Goal: Transaction & Acquisition: Purchase product/service

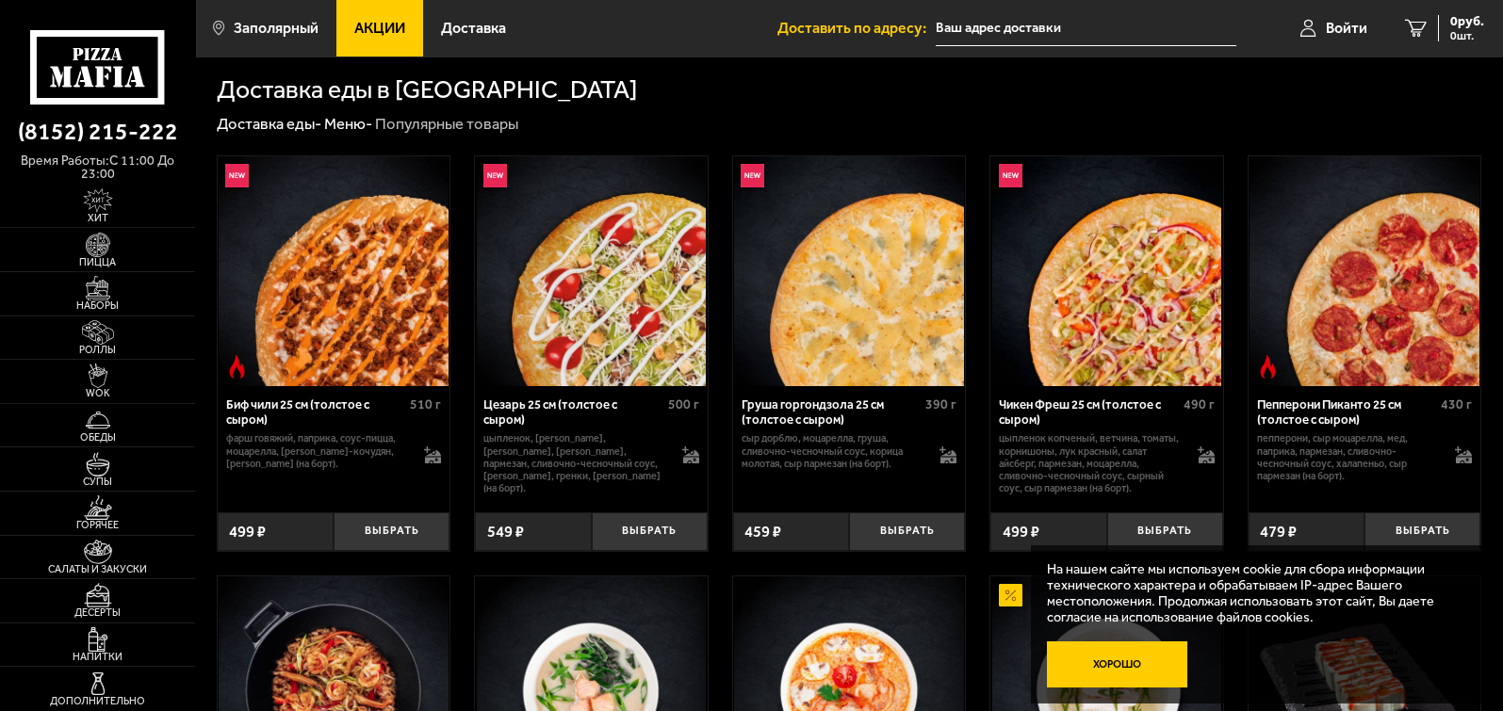
click at [1141, 645] on button "Хорошо" at bounding box center [1117, 665] width 141 height 47
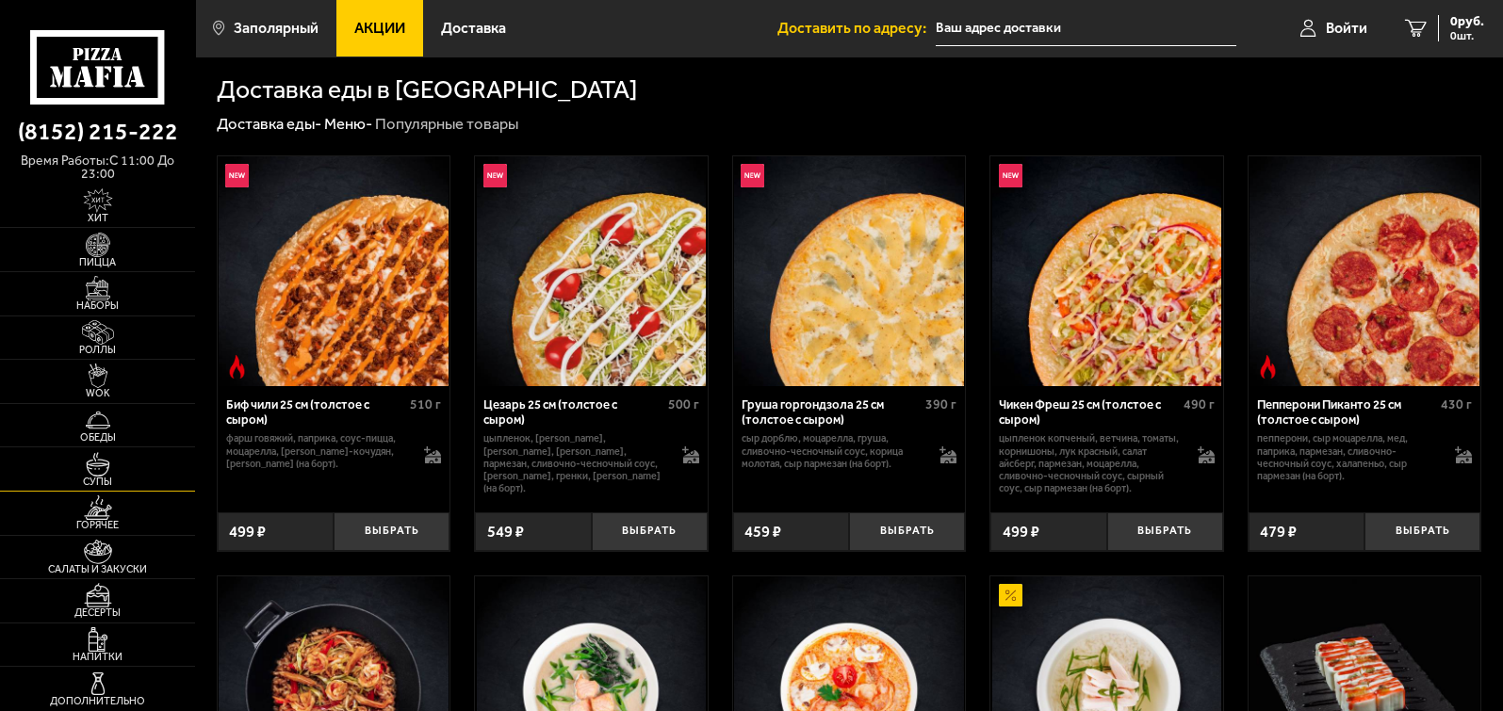
click at [117, 459] on img at bounding box center [98, 464] width 60 height 24
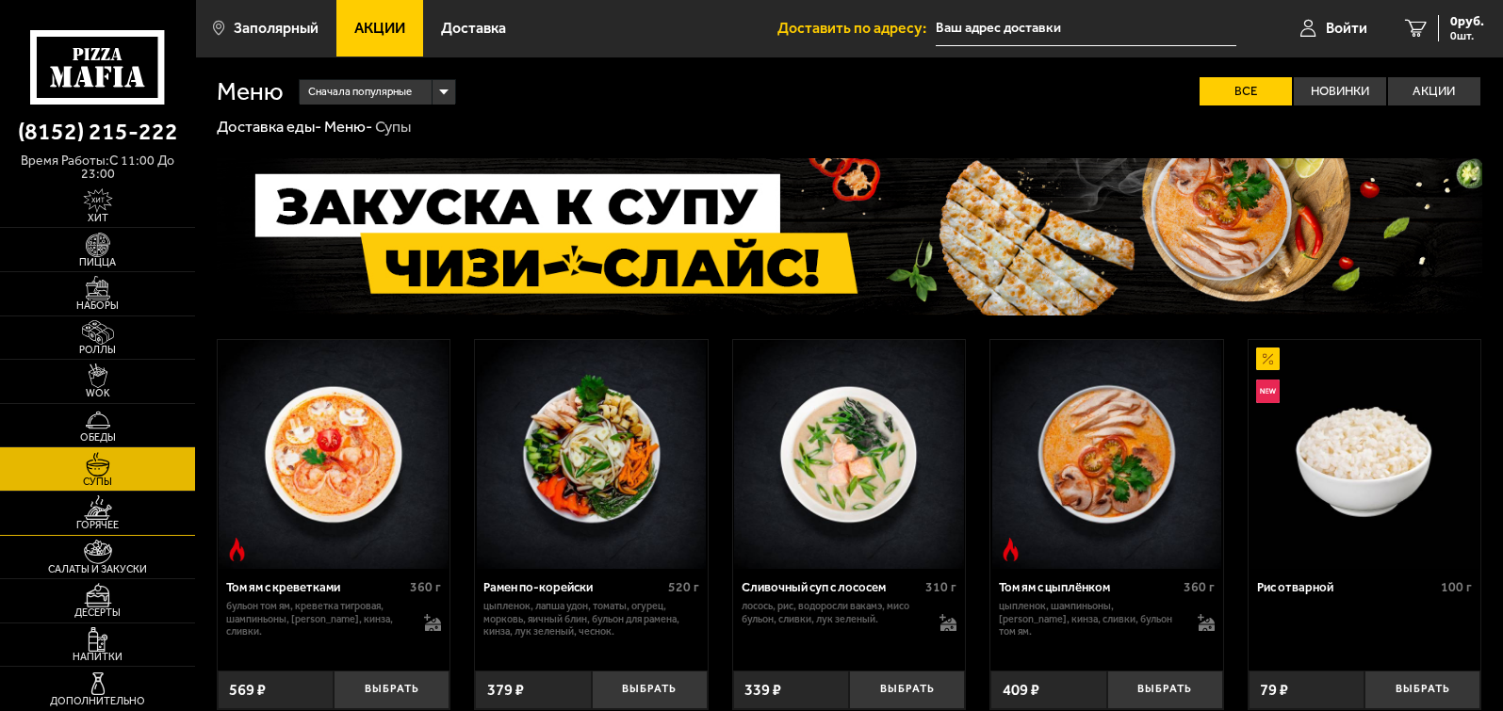
click at [110, 506] on img at bounding box center [98, 508] width 60 height 24
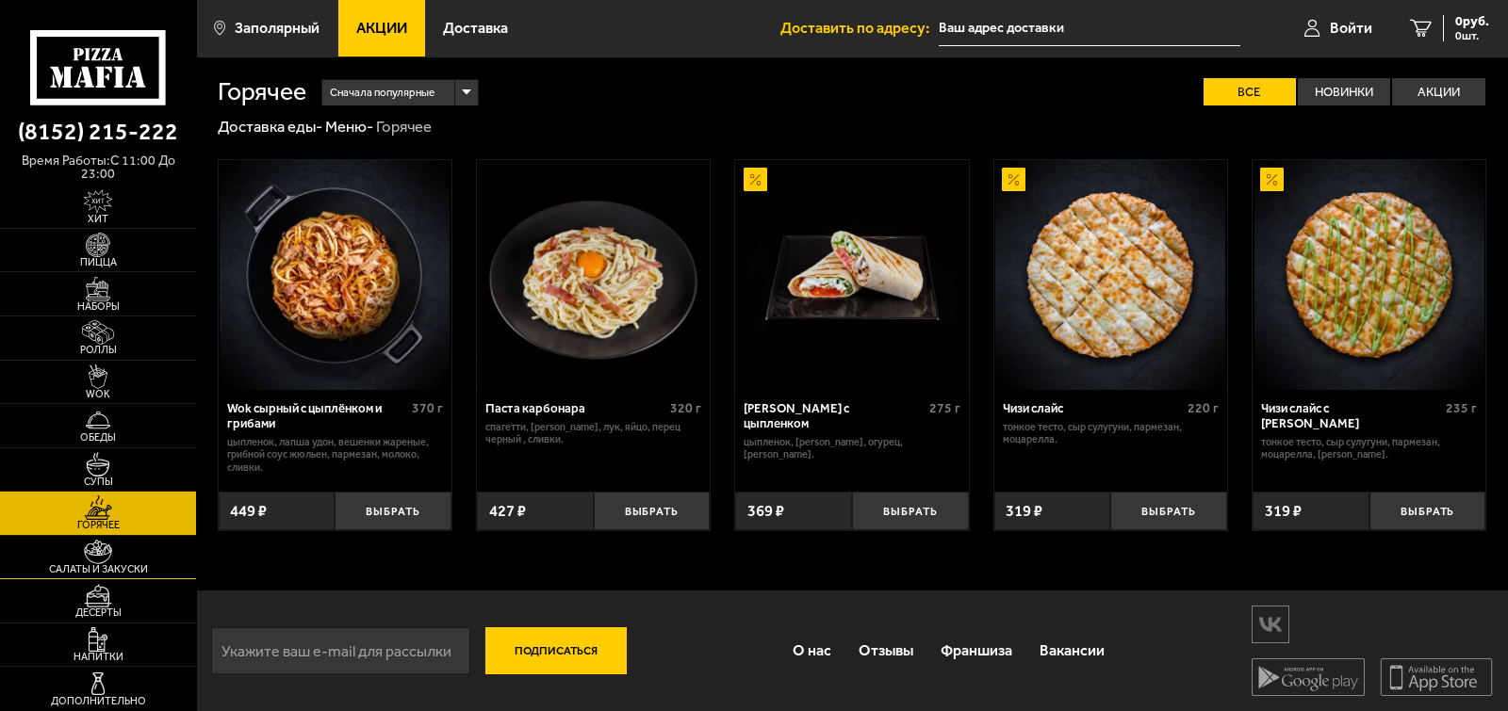
click at [133, 548] on link "Салаты и закуски" at bounding box center [98, 557] width 196 height 43
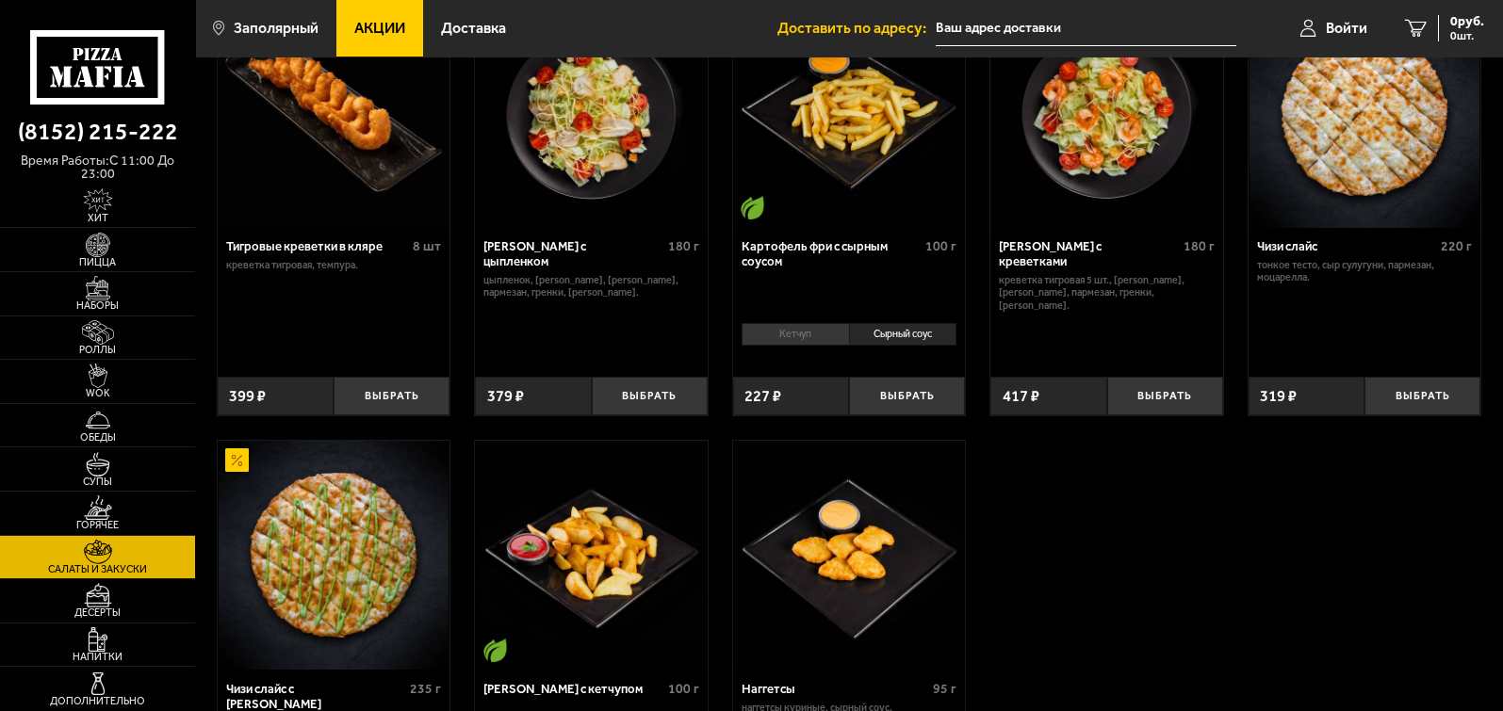
scroll to position [117, 0]
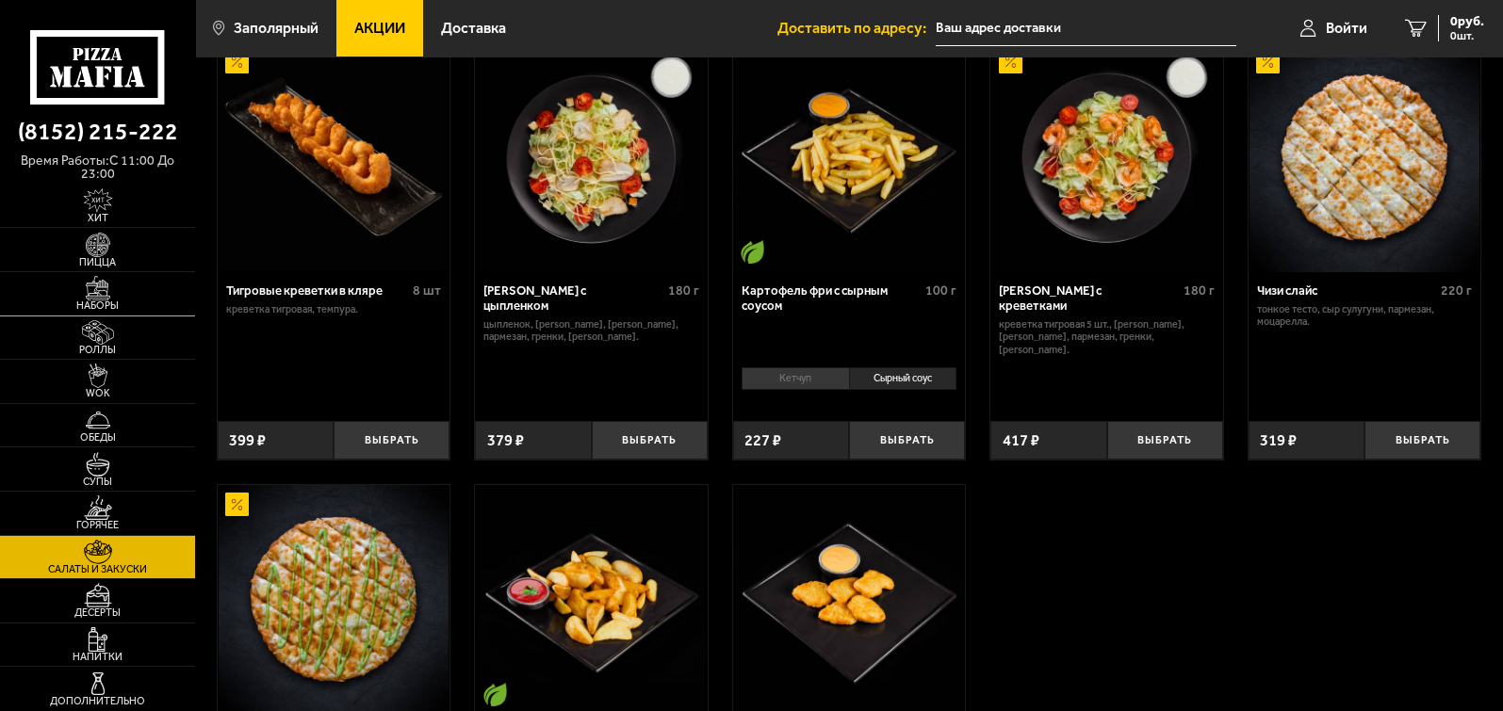
click at [87, 289] on img at bounding box center [98, 288] width 60 height 24
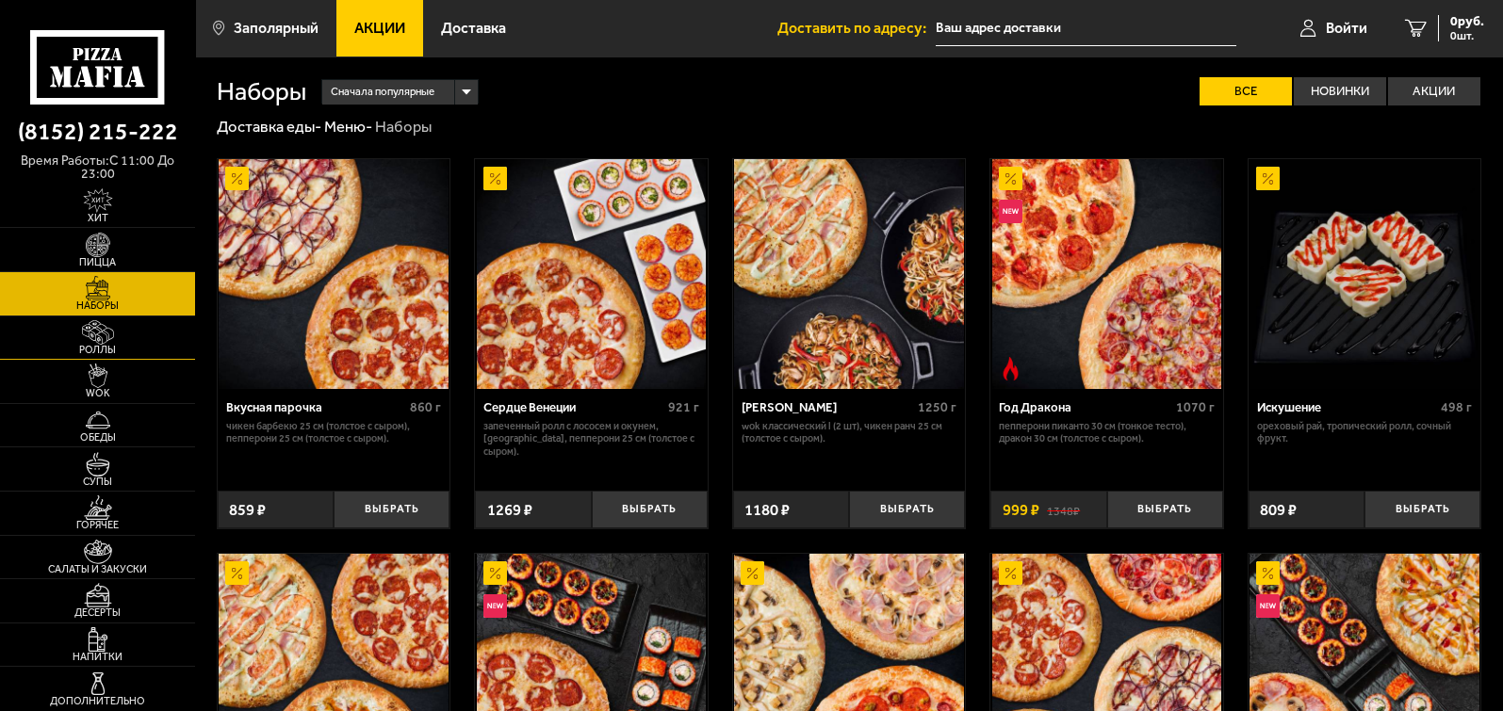
click at [98, 320] on img at bounding box center [98, 332] width 60 height 24
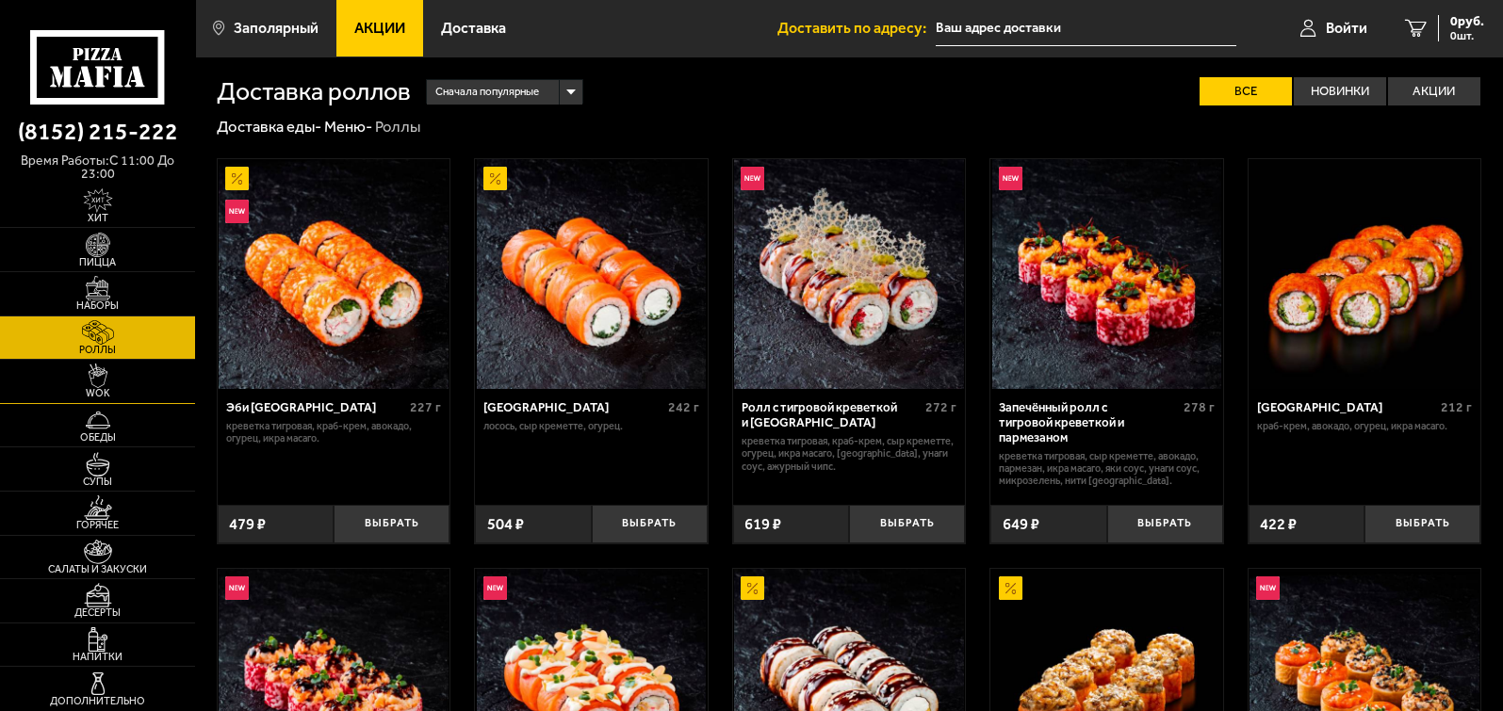
click at [100, 379] on img at bounding box center [98, 376] width 60 height 24
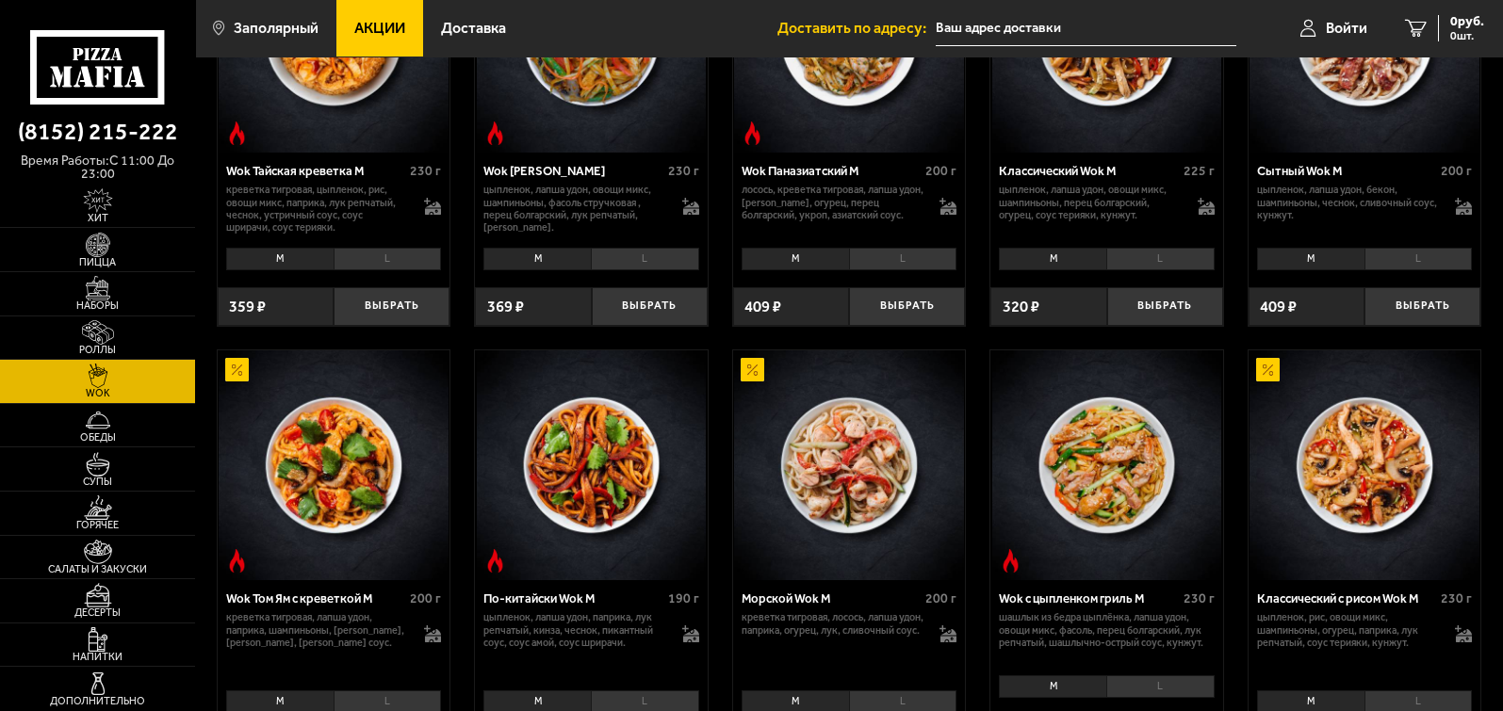
scroll to position [589, 0]
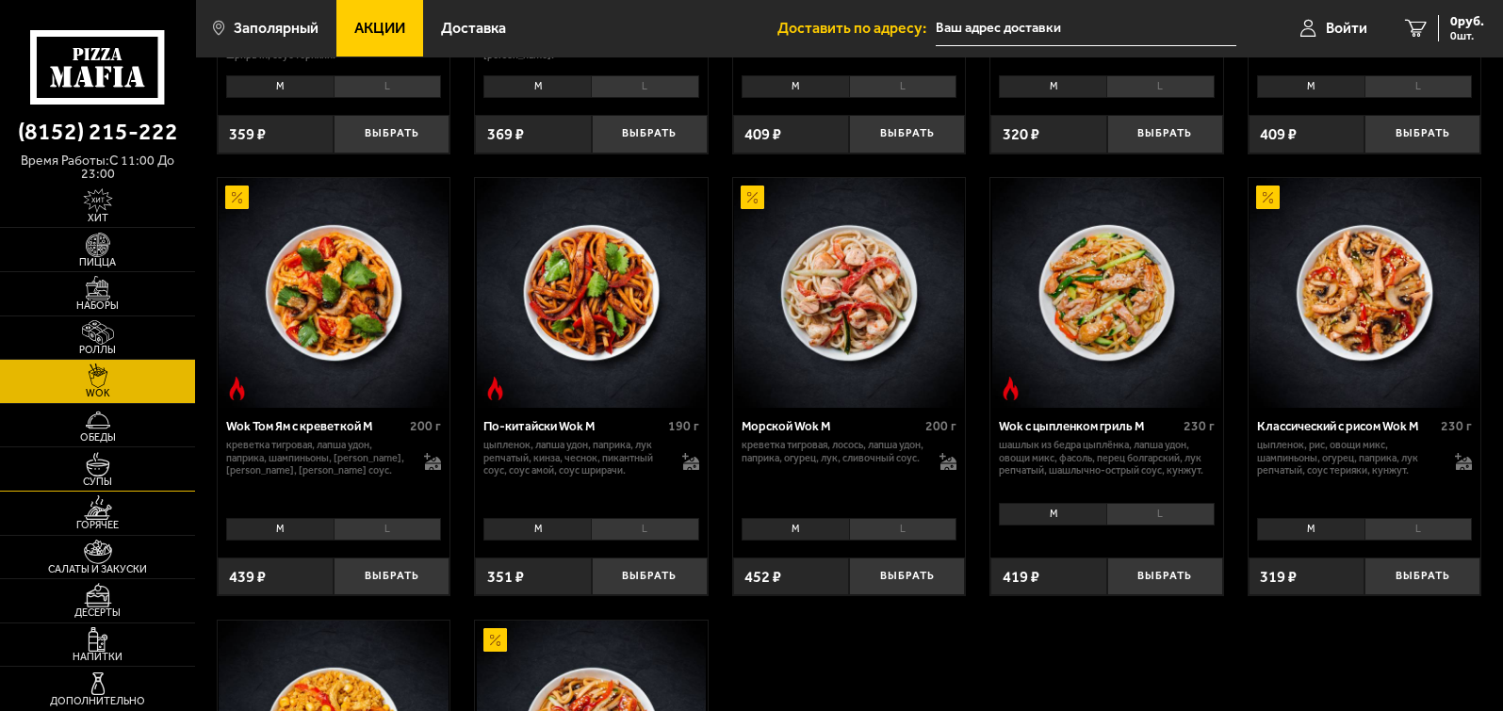
click at [94, 465] on img at bounding box center [98, 464] width 60 height 24
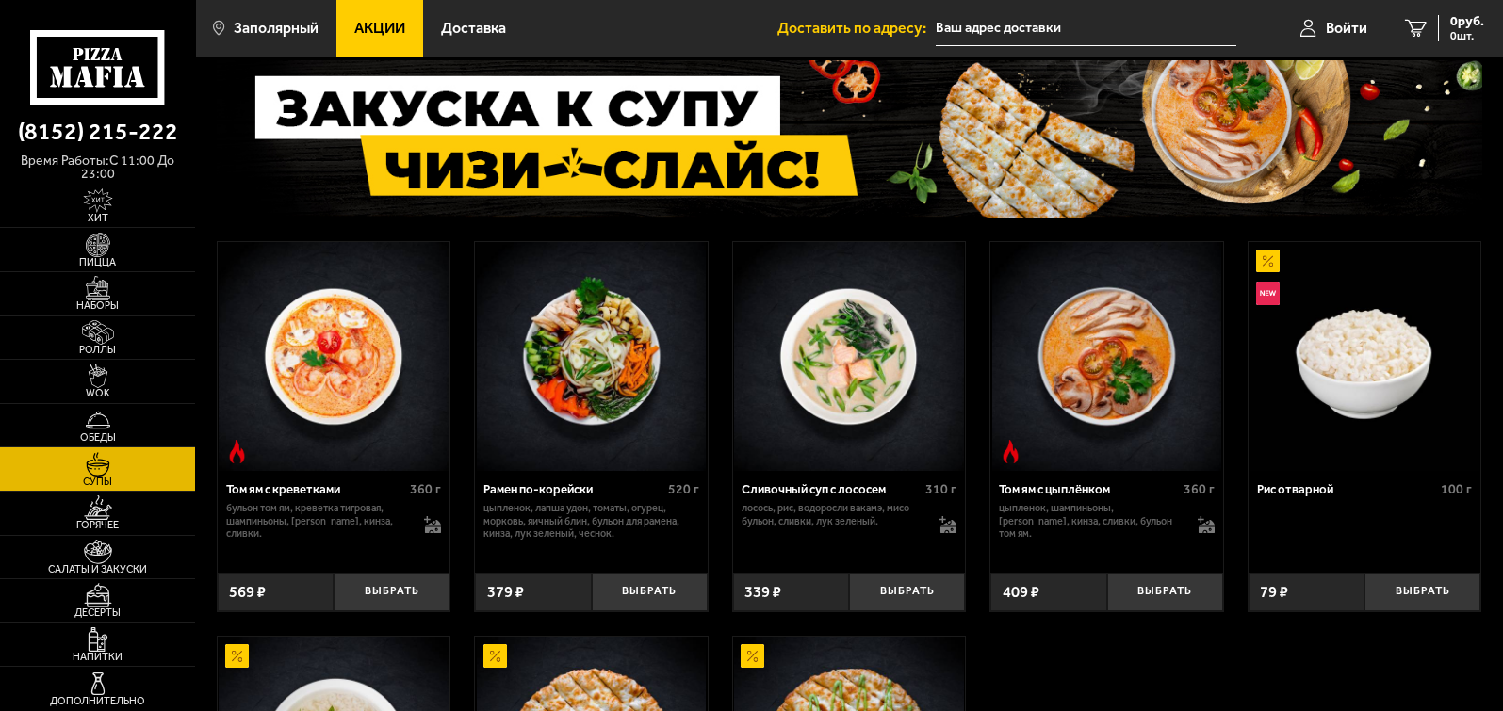
scroll to position [117, 0]
